Goal: Navigation & Orientation: Find specific page/section

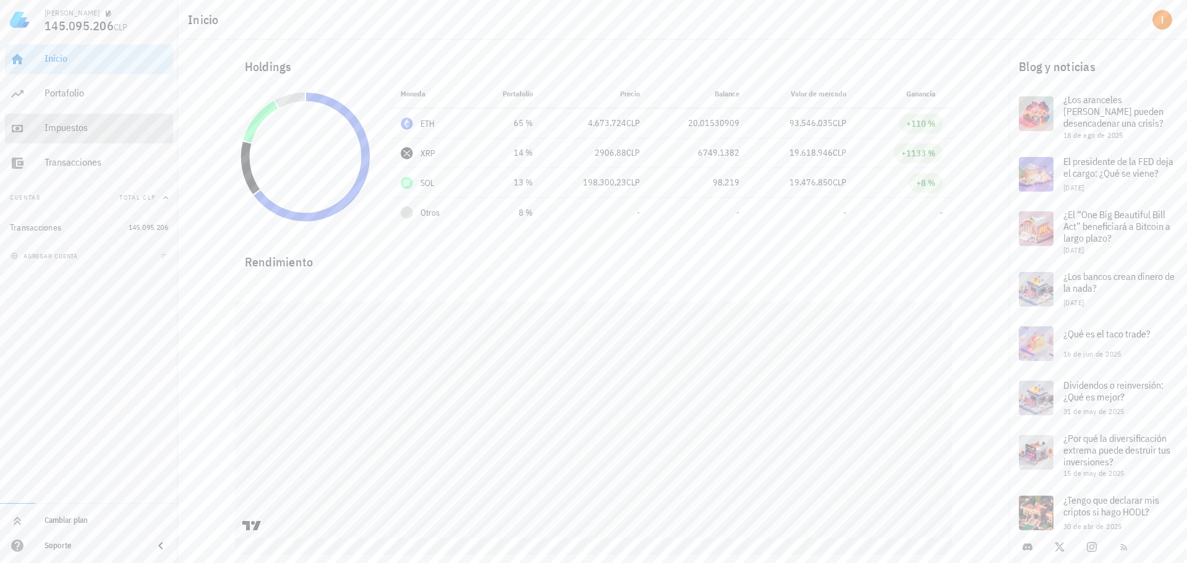
click at [119, 128] on div "Impuestos" at bounding box center [107, 128] width 124 height 12
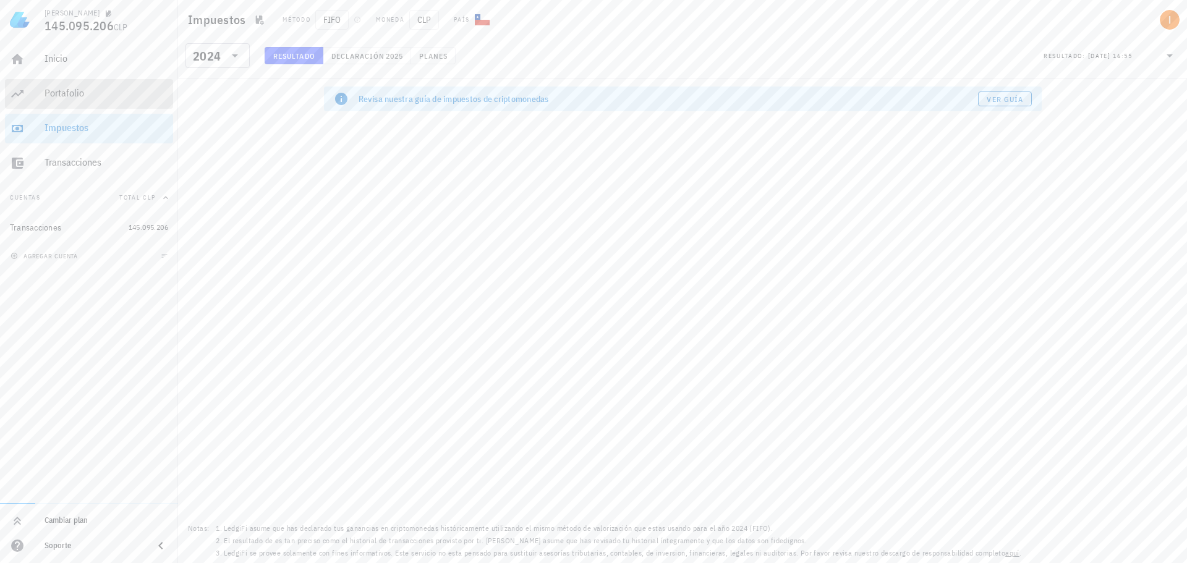
click at [126, 92] on div "Portafolio" at bounding box center [107, 93] width 124 height 12
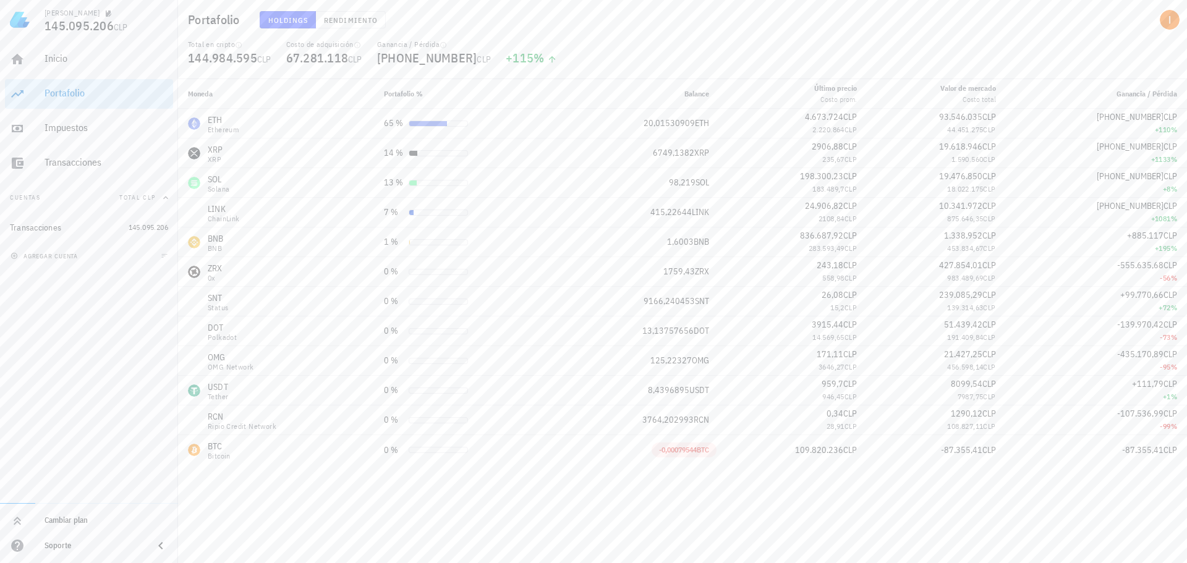
click at [351, 11] on div "Holdings Rendimiento" at bounding box center [515, 20] width 526 height 32
click at [361, 20] on span "Rendimiento" at bounding box center [350, 19] width 54 height 9
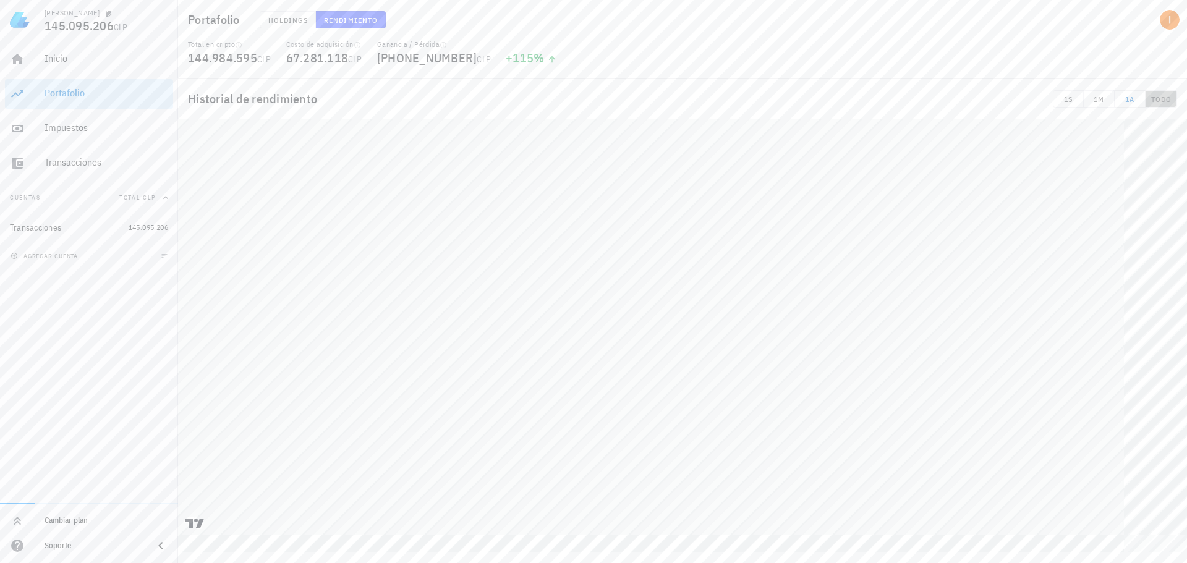
click at [1155, 93] on button "TODO" at bounding box center [1162, 98] width 32 height 17
